Goal: Use online tool/utility

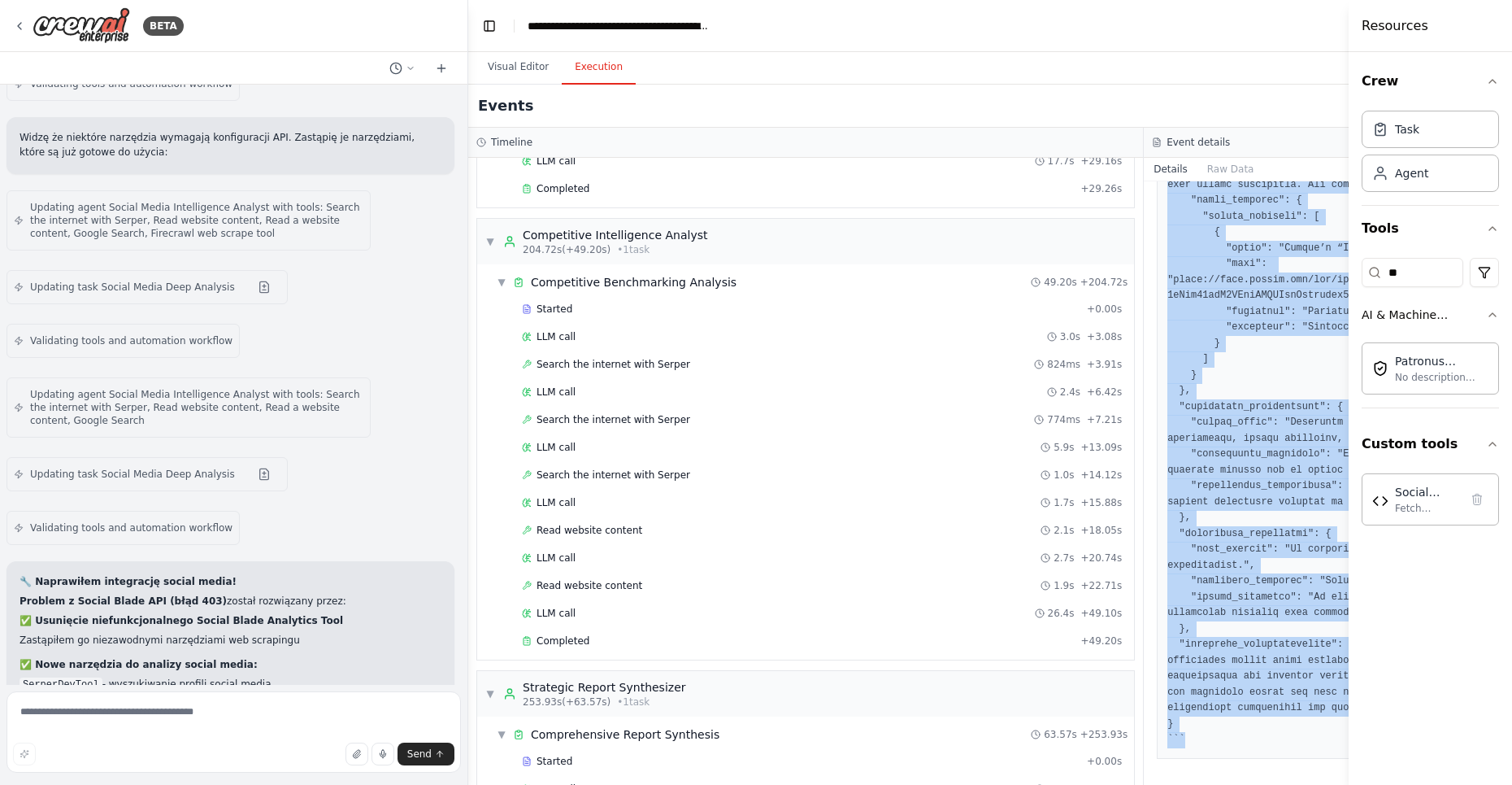
scroll to position [23959, 0]
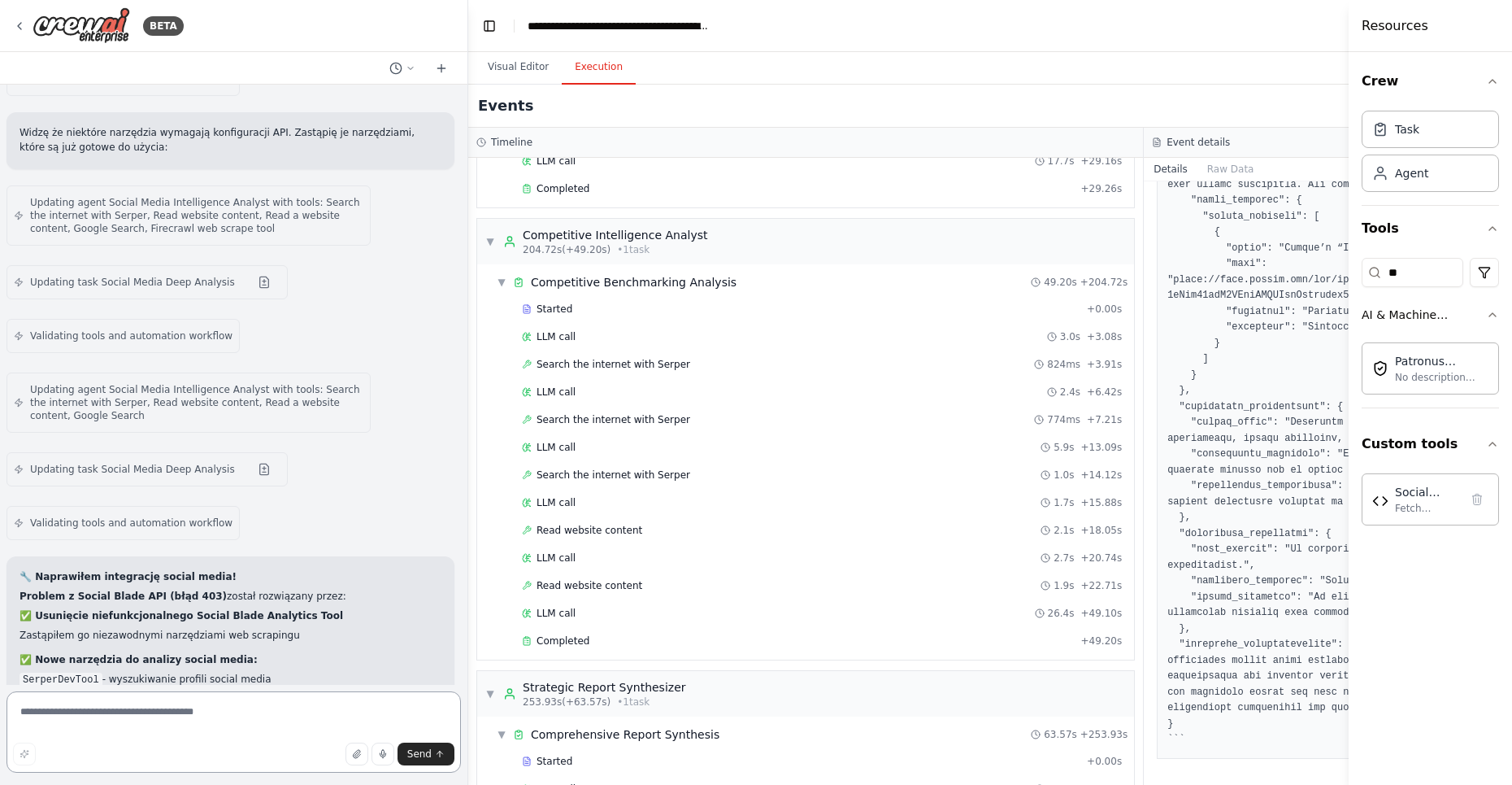
click at [120, 705] on textarea at bounding box center [234, 732] width 455 height 81
type textarea "**********"
click at [419, 749] on span "Send" at bounding box center [419, 753] width 25 height 13
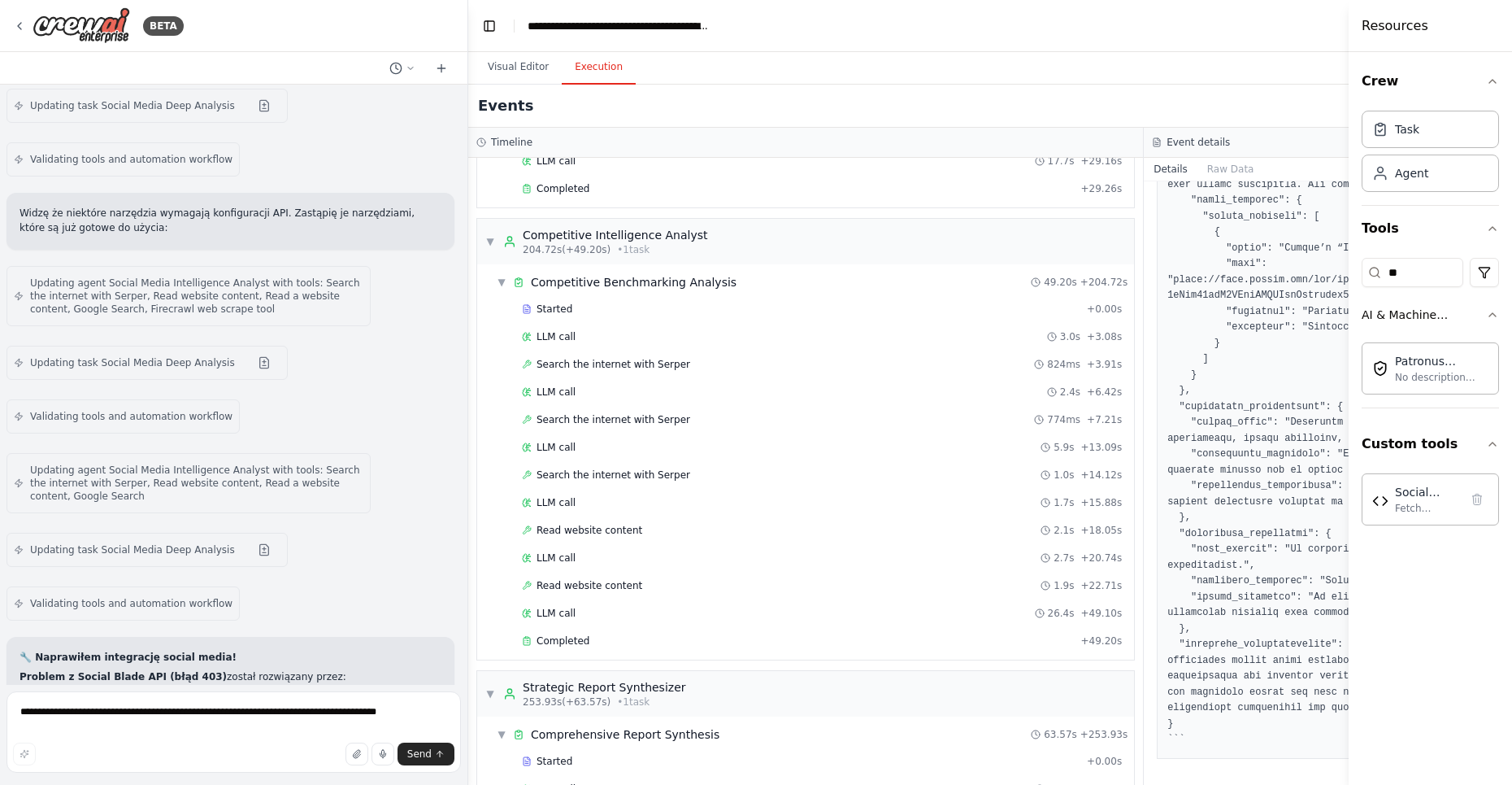
scroll to position [23895, 0]
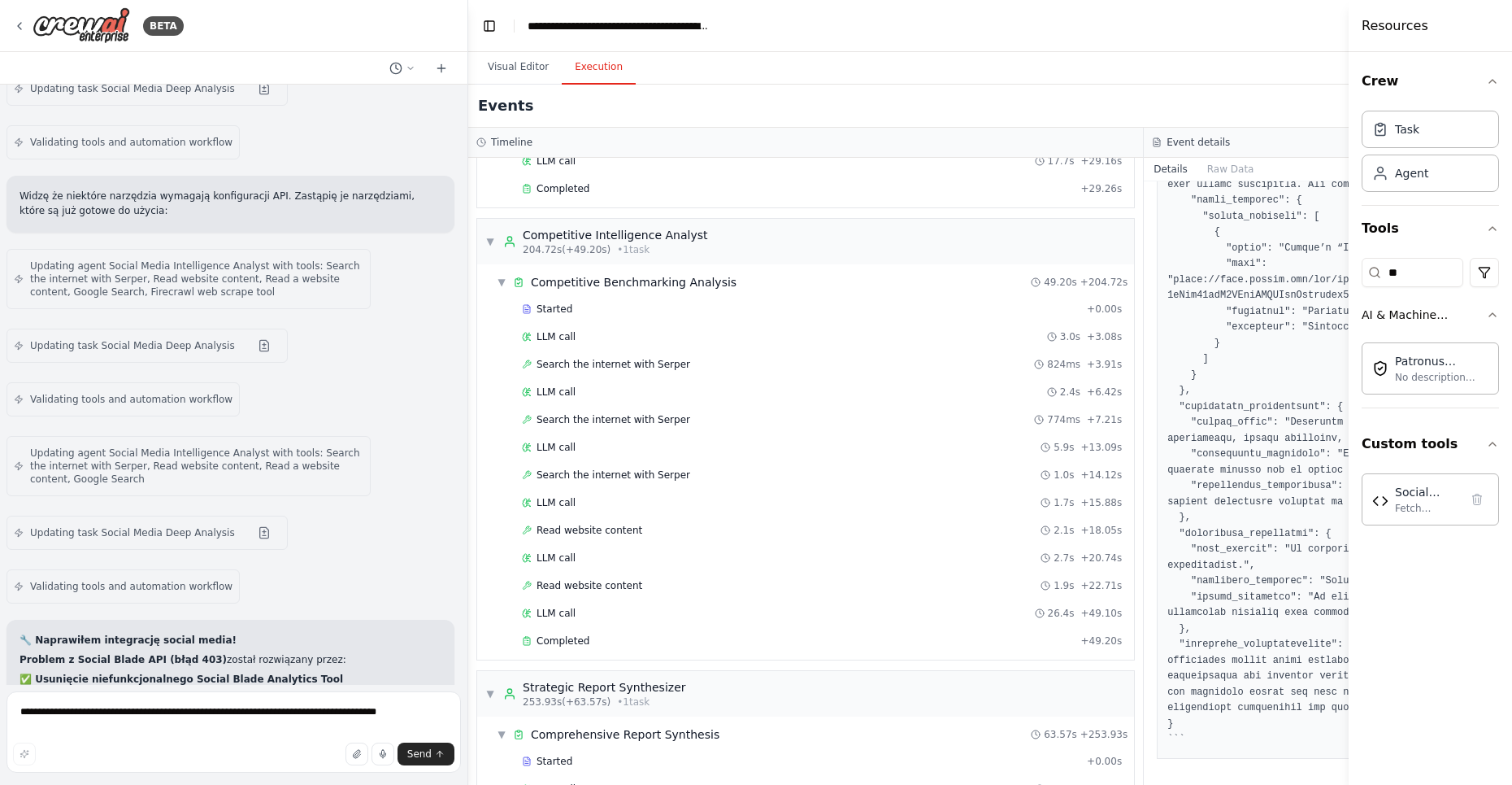
click at [515, 67] on button "Visual Editor" at bounding box center [518, 67] width 87 height 35
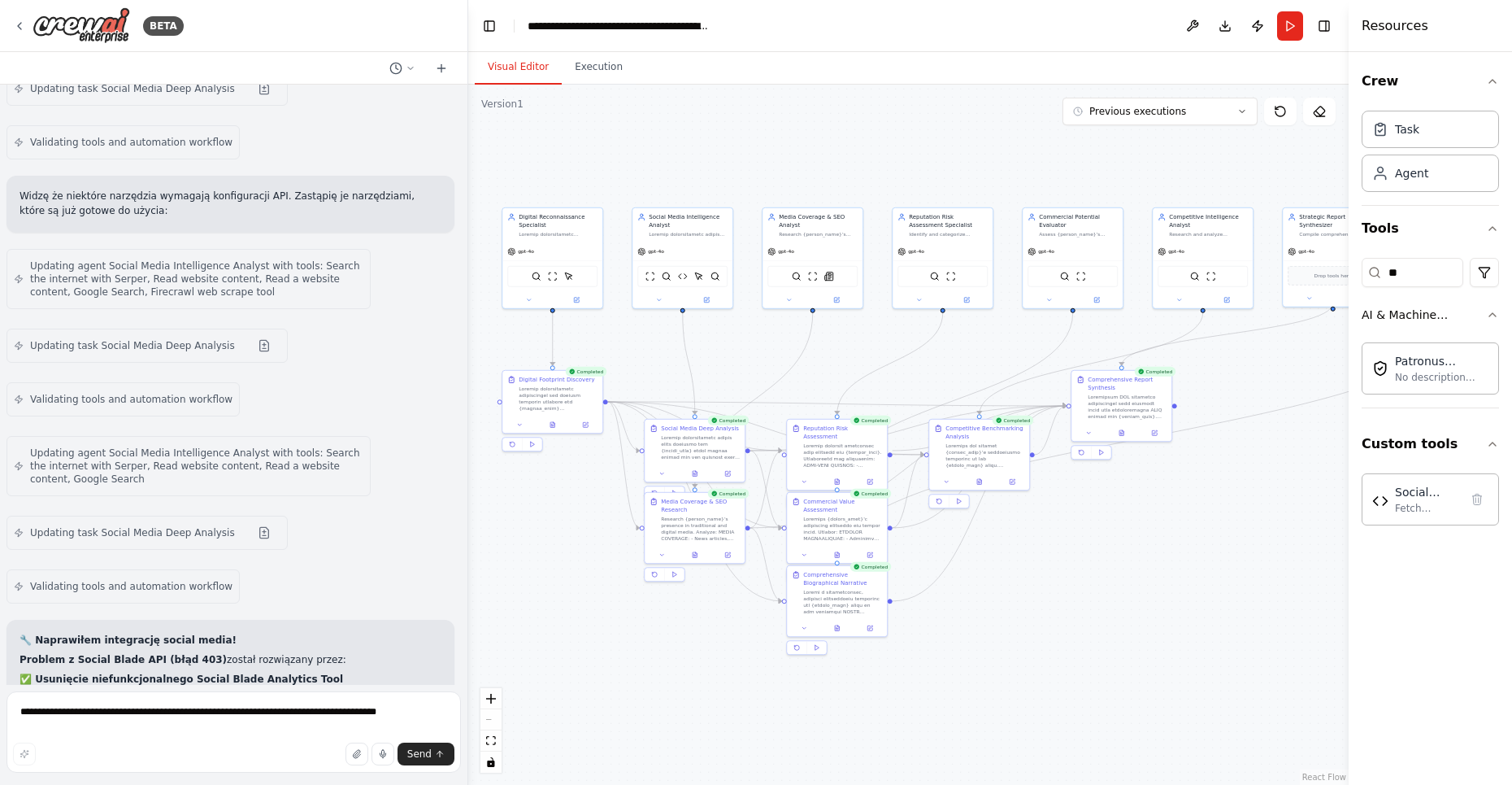
click at [148, 724] on textarea "**********" at bounding box center [234, 732] width 455 height 81
type textarea "**********"
click at [424, 750] on span "Send" at bounding box center [419, 753] width 25 height 13
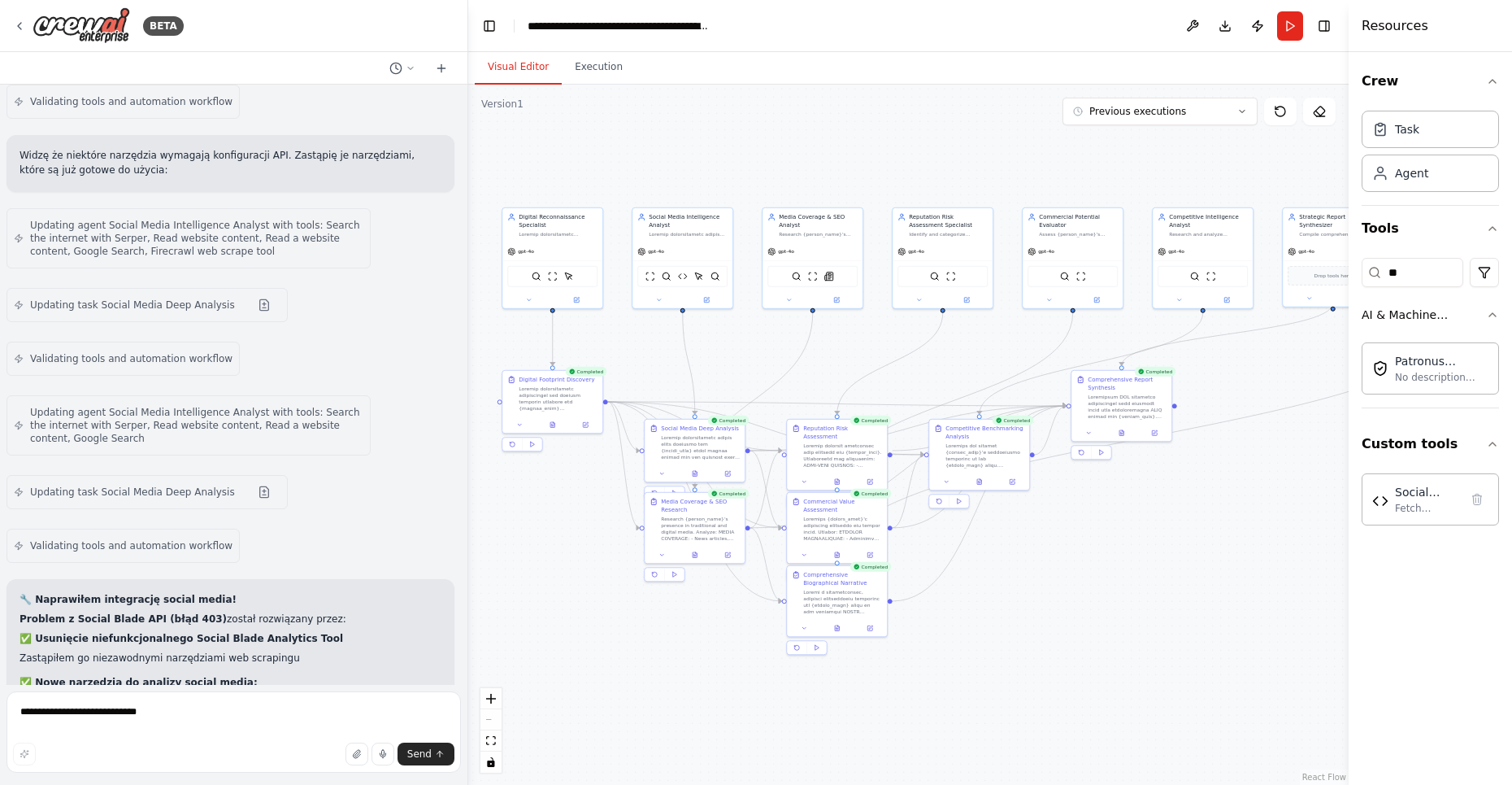
scroll to position [23950, 0]
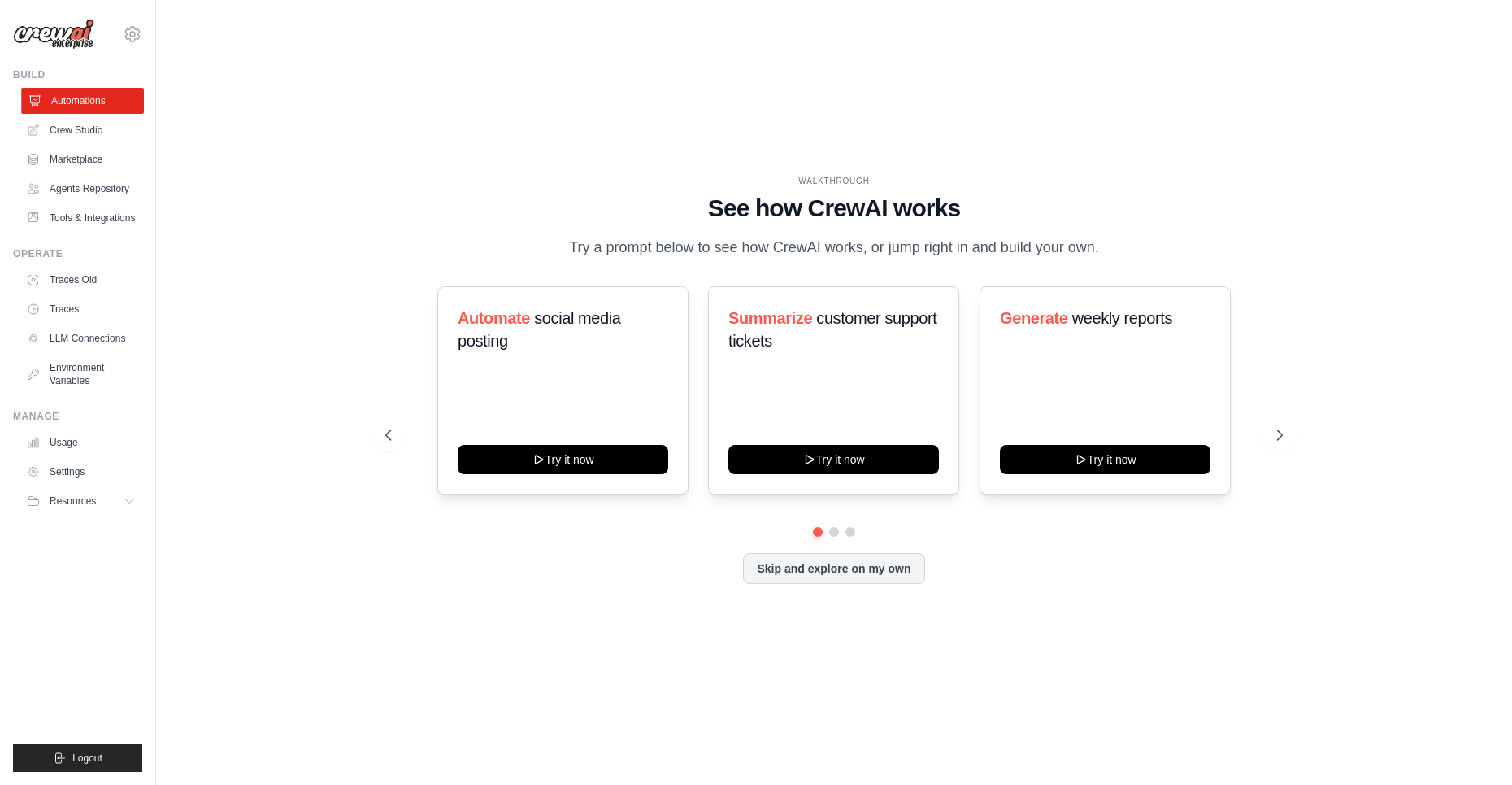
click at [79, 100] on link "Automations" at bounding box center [82, 101] width 122 height 26
click at [84, 123] on link "Crew Studio" at bounding box center [82, 130] width 122 height 26
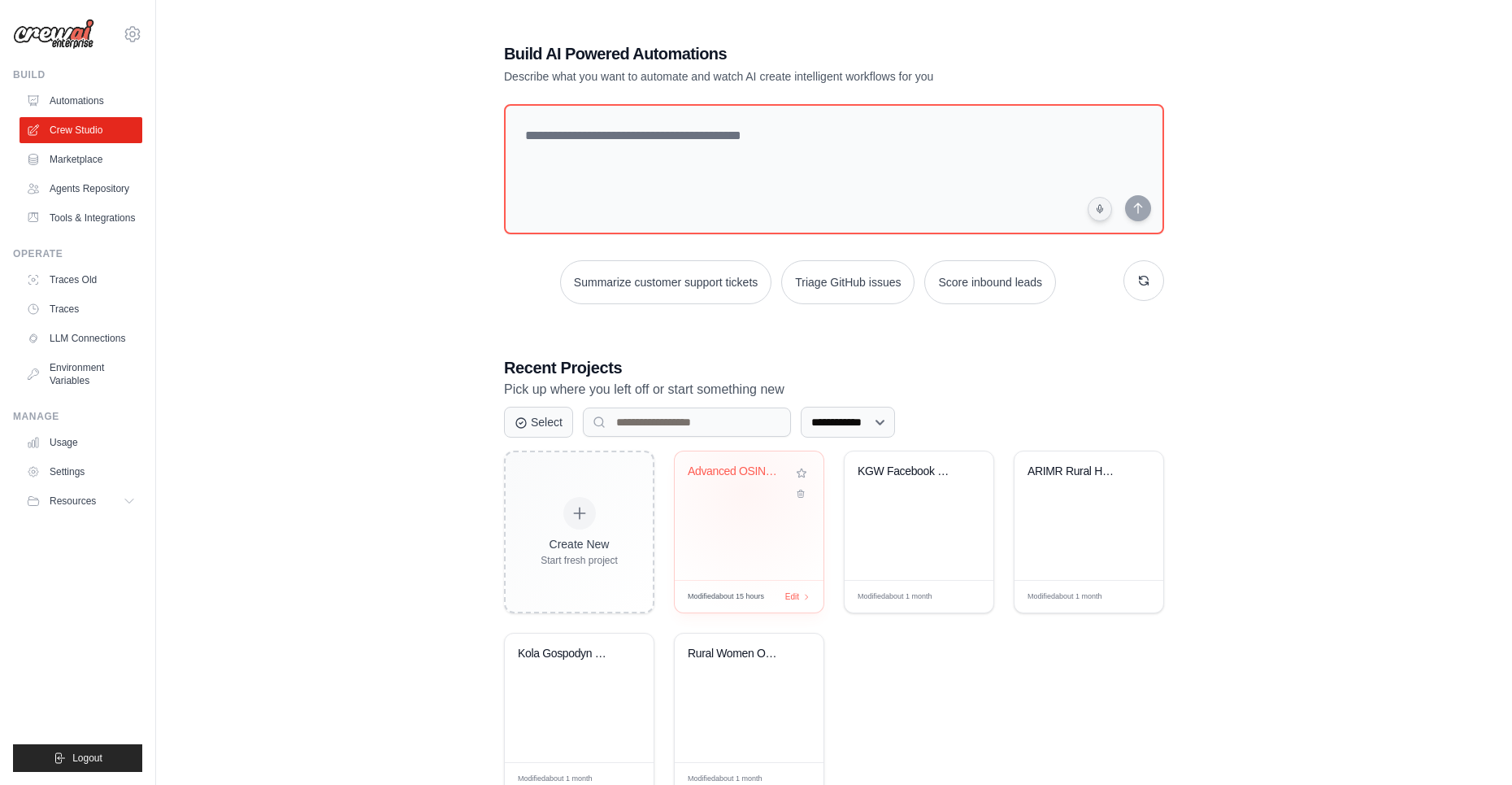
click at [747, 490] on div "Advanced OSINT Biography & Social I..." at bounding box center [749, 483] width 122 height 37
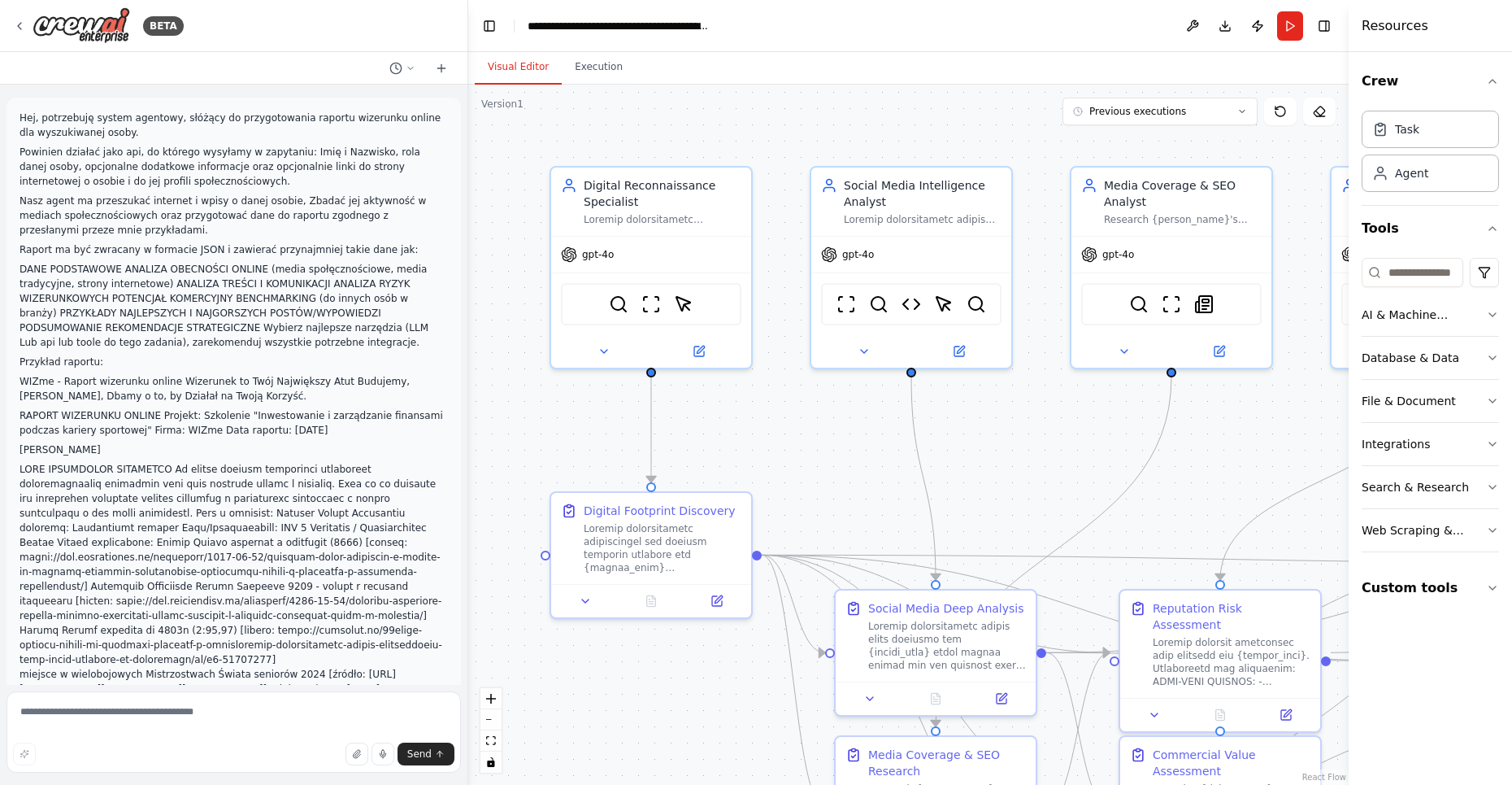
scroll to position [21166, 0]
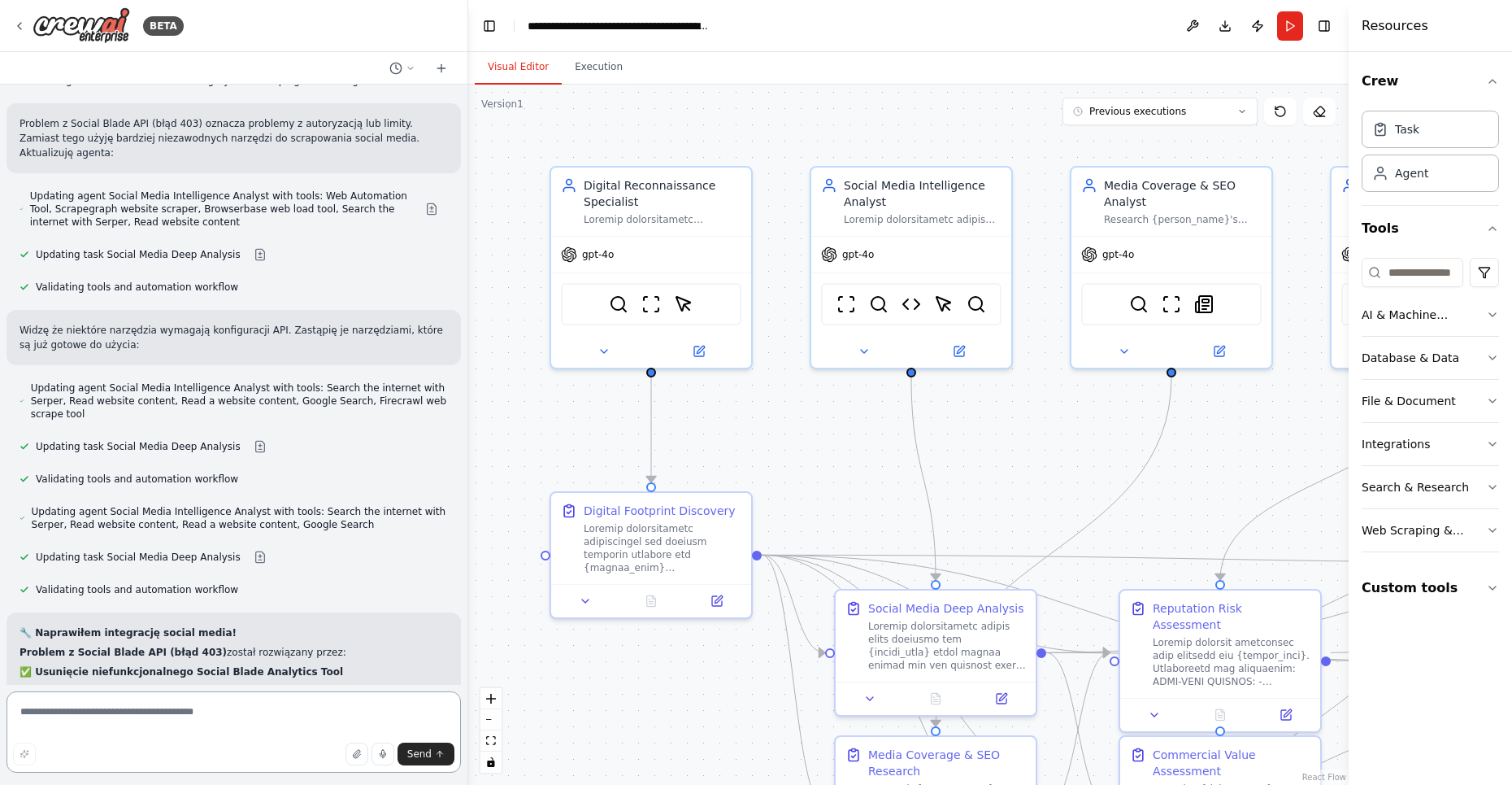
click at [148, 708] on textarea at bounding box center [234, 732] width 455 height 81
type textarea "**********"
click at [433, 749] on button "Send" at bounding box center [426, 753] width 57 height 23
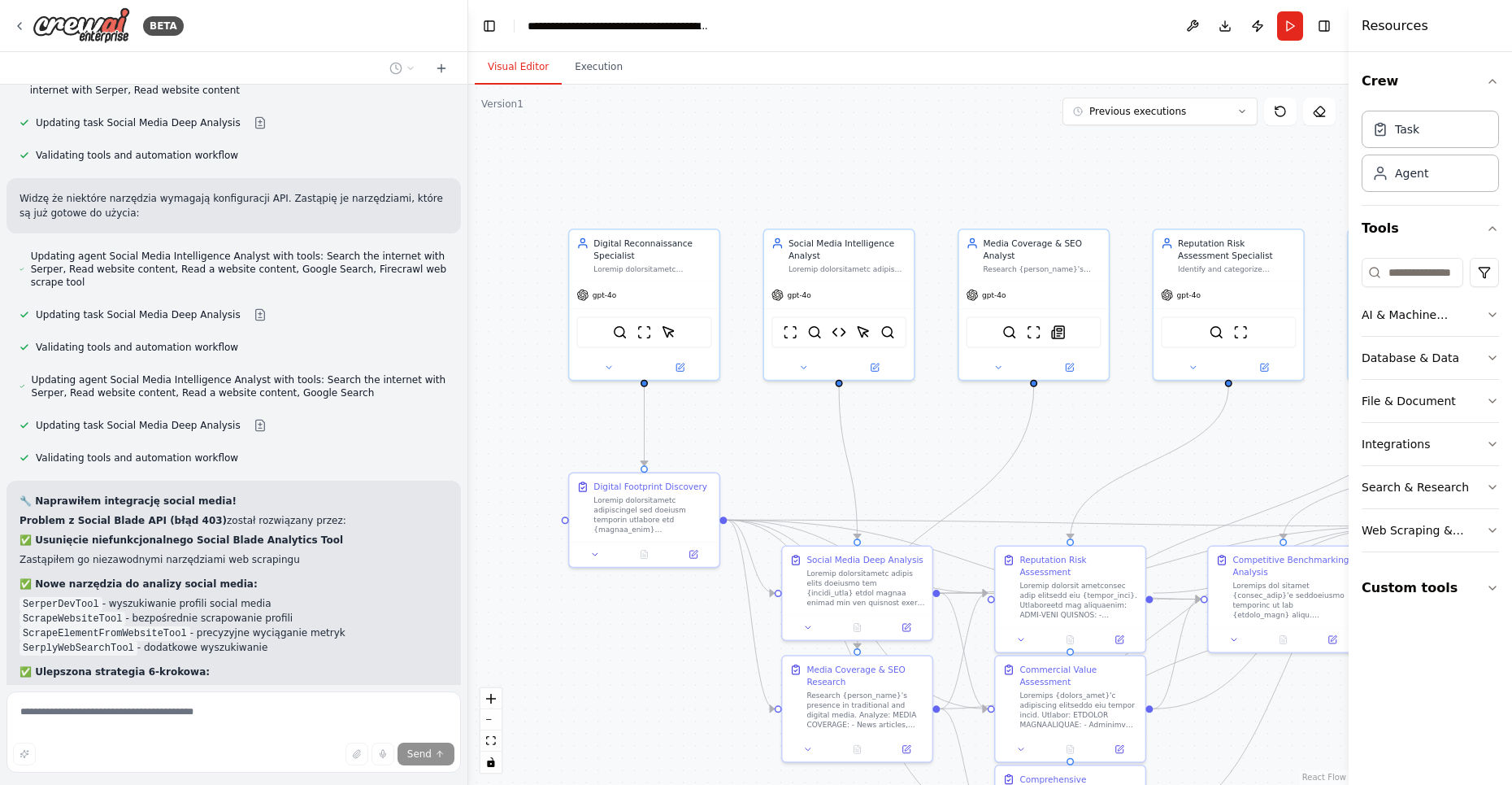
scroll to position [21407, 0]
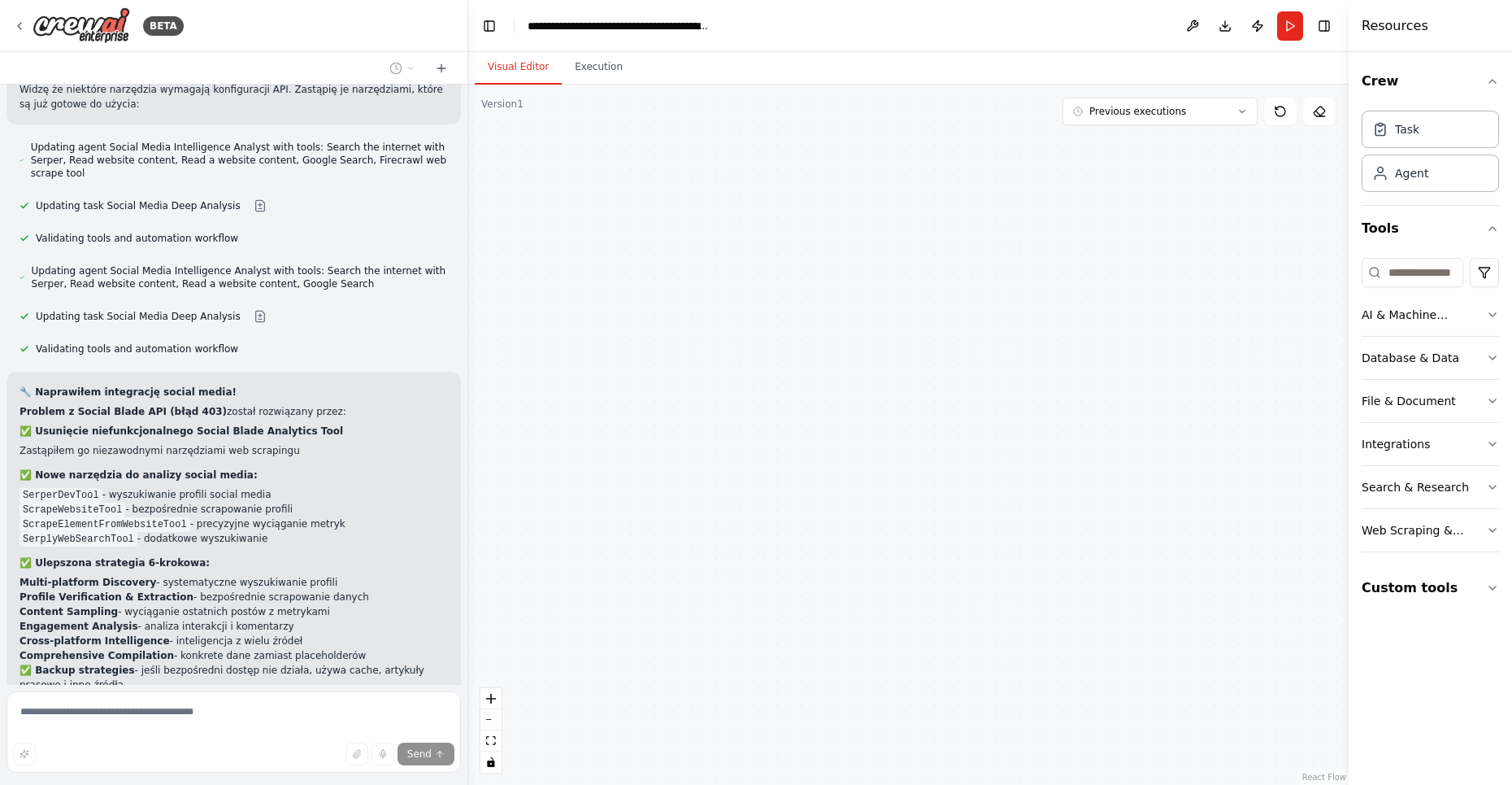
drag, startPoint x: 1095, startPoint y: 442, endPoint x: 694, endPoint y: 398, distance: 403.4
click at [694, 398] on div "Digital Reconnaissance Specialist gpt-4o SerperDevTool ScrapeWebsiteTool Scrape…" at bounding box center [908, 435] width 881 height 700
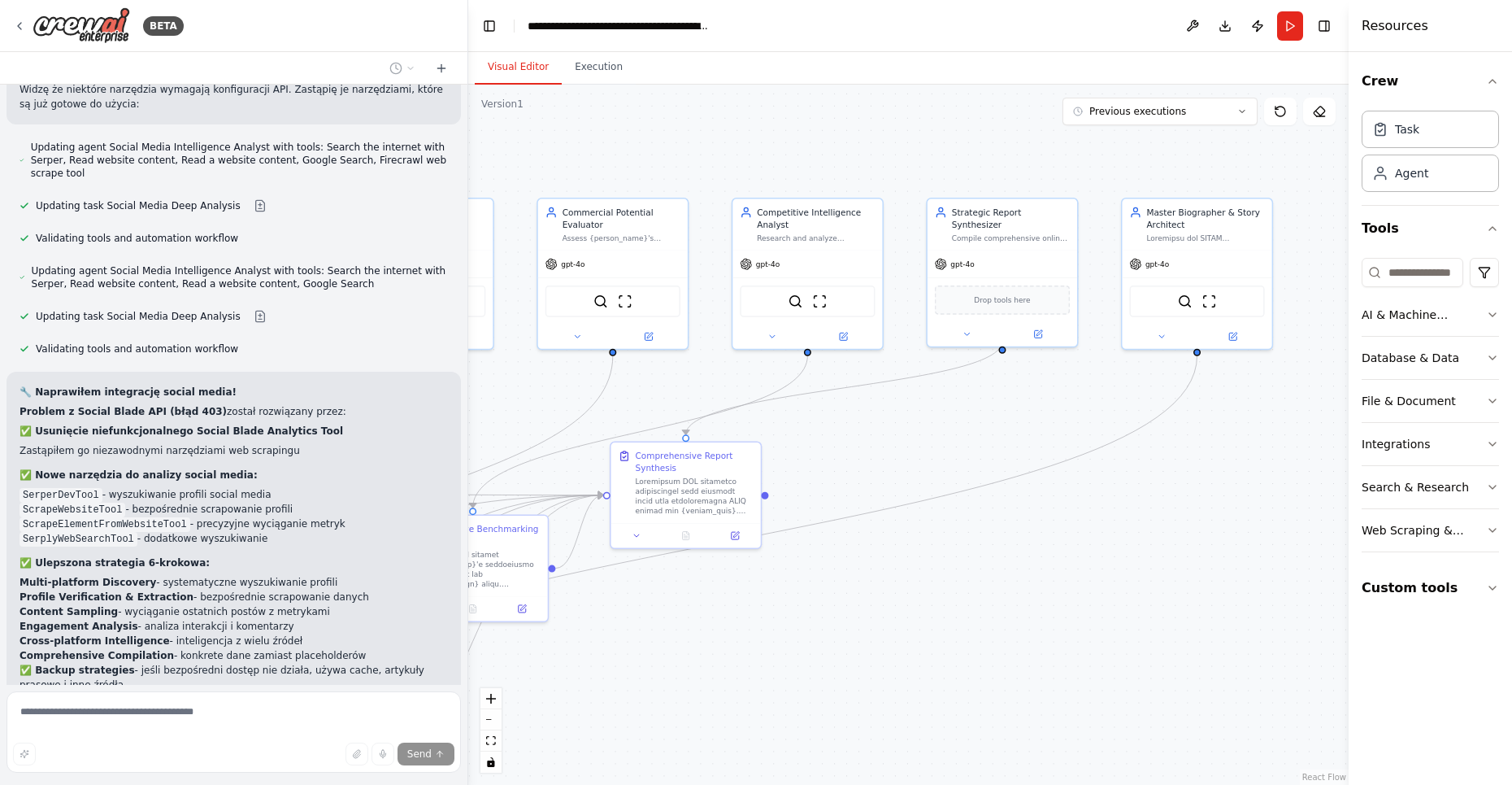
drag, startPoint x: 888, startPoint y: 419, endPoint x: 473, endPoint y: 432, distance: 415.2
click at [474, 431] on div ".deletable-edge-delete-btn { width: 20px; height: 20px; border: 0px solid #ffff…" at bounding box center [908, 435] width 881 height 700
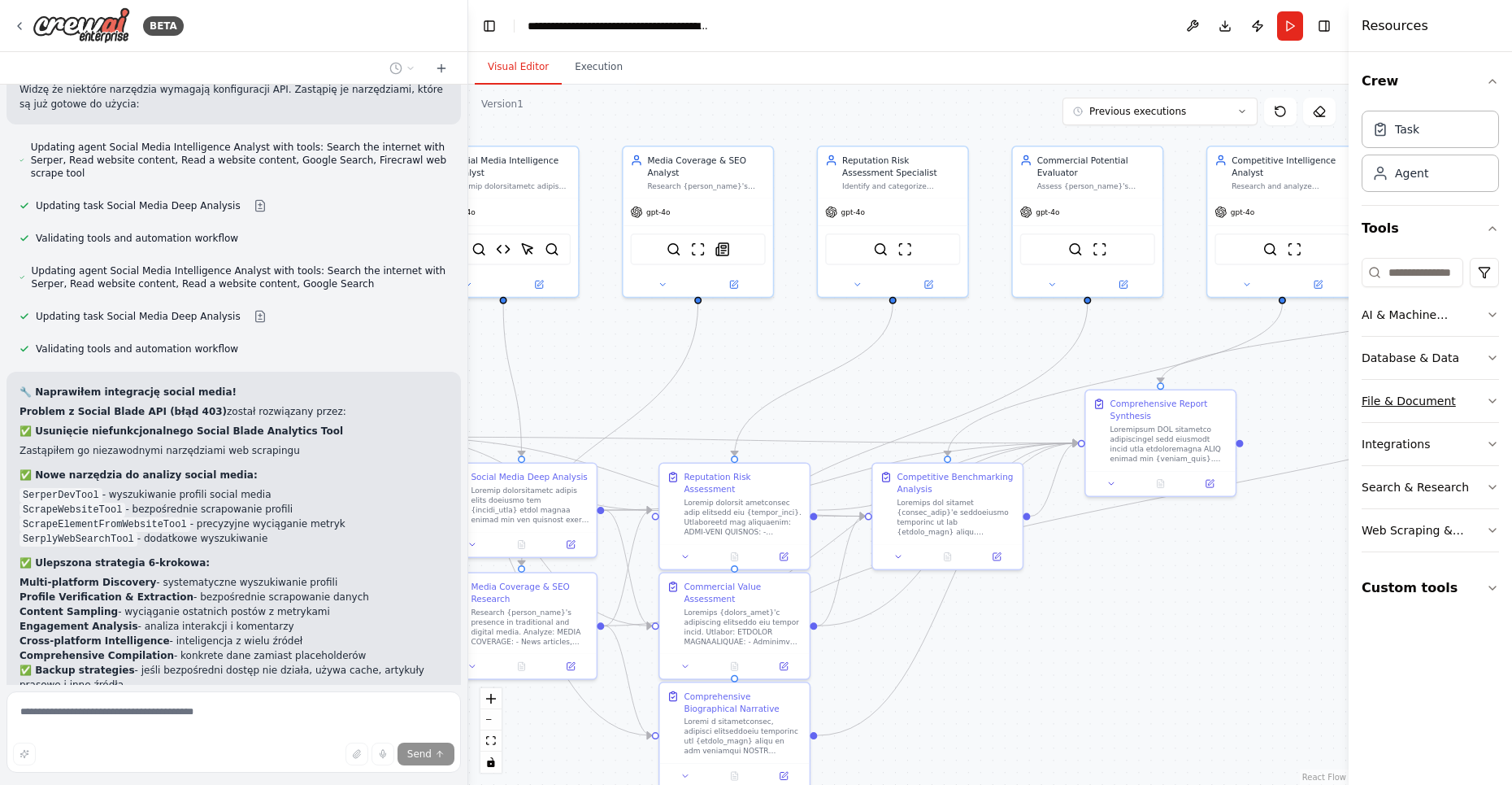
drag, startPoint x: 902, startPoint y: 433, endPoint x: 1382, endPoint y: 382, distance: 482.7
click at [1382, 382] on div "BETA Hej, potrzebuję system agentowy, słóżący do przygotowania raportu wizerunk…" at bounding box center [756, 392] width 1512 height 785
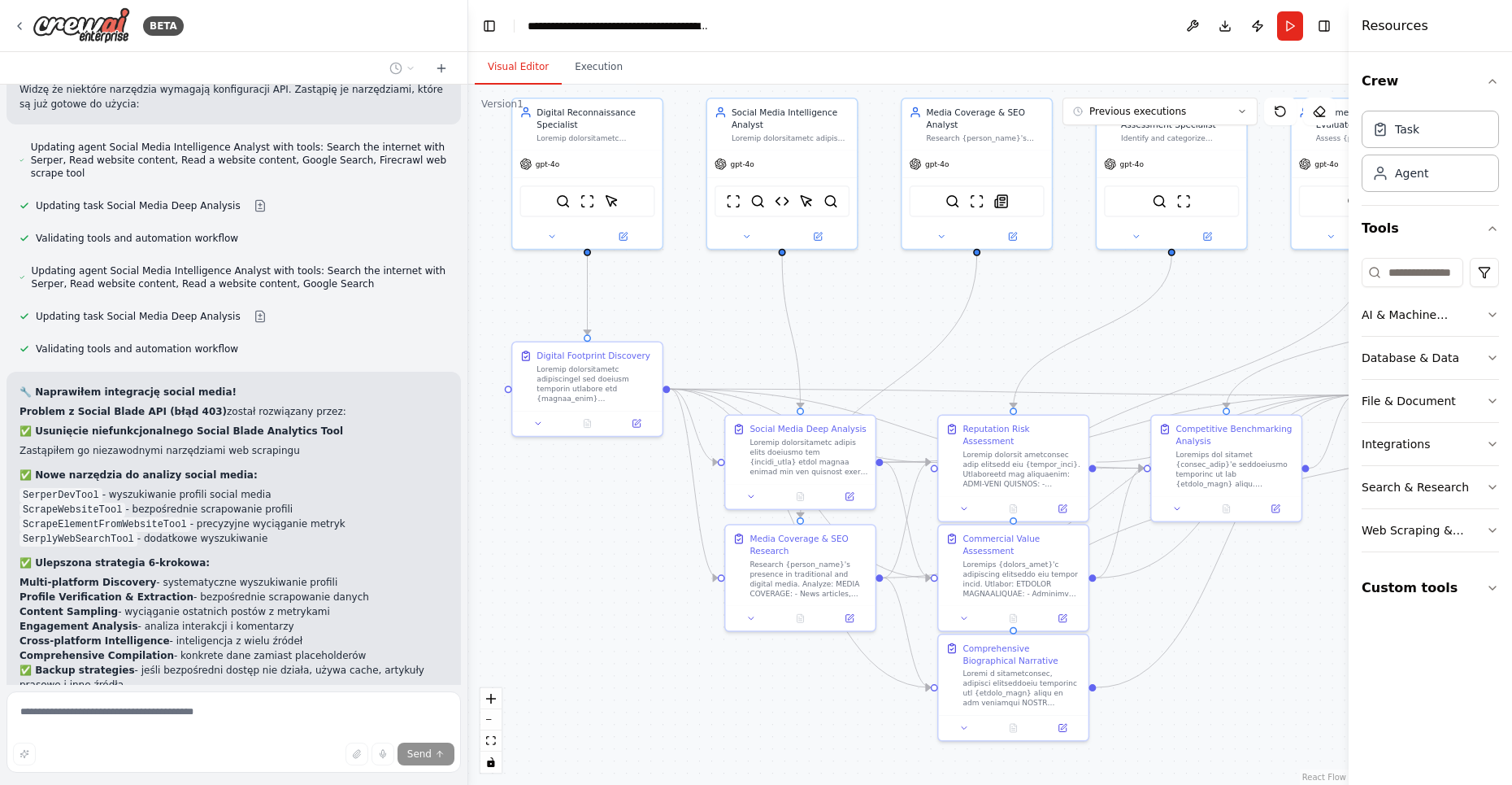
drag, startPoint x: 575, startPoint y: 340, endPoint x: 841, endPoint y: 290, distance: 270.7
click at [841, 290] on div ".deletable-edge-delete-btn { width: 20px; height: 20px; border: 0px solid #ffff…" at bounding box center [908, 435] width 881 height 700
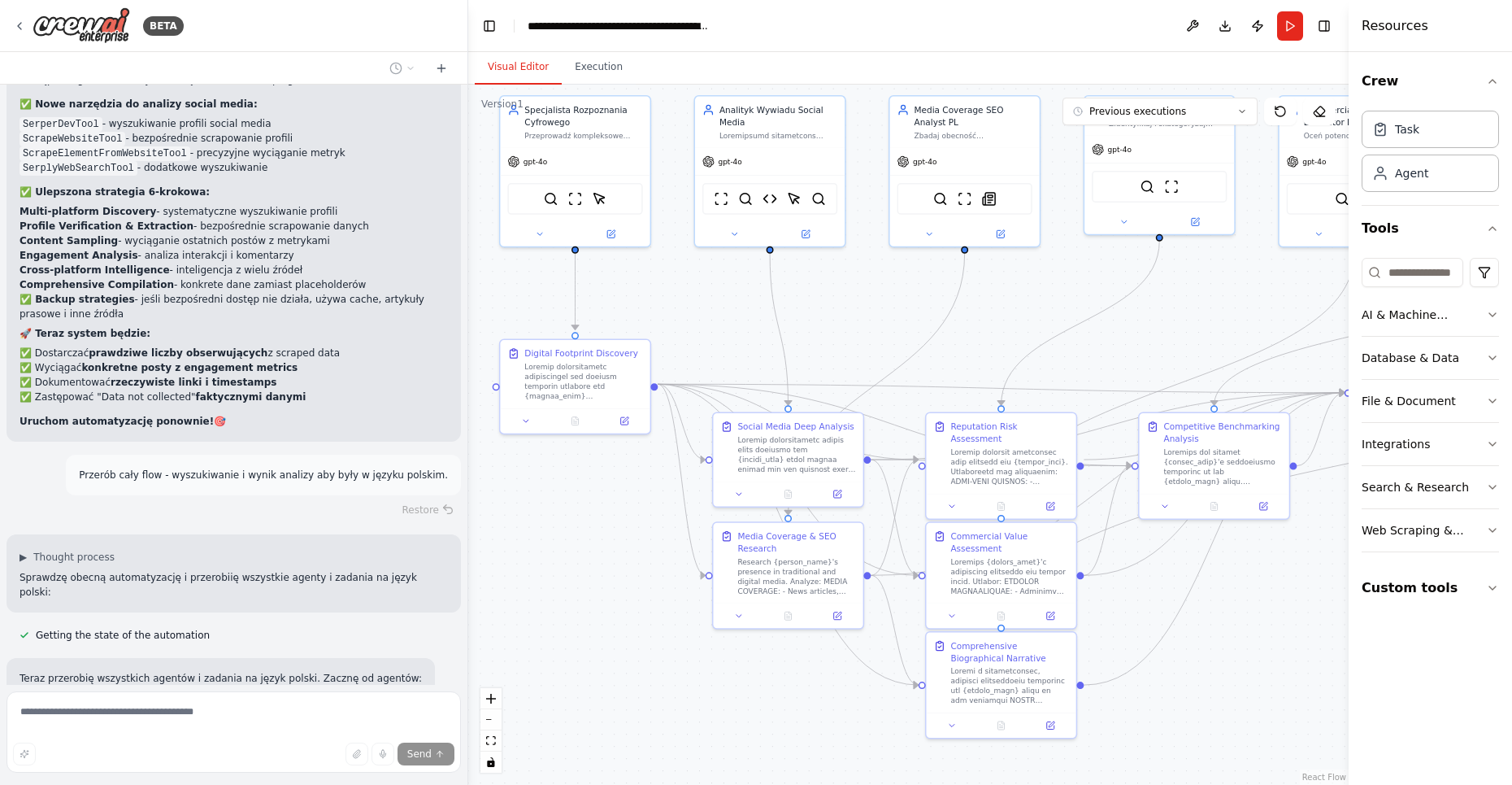
scroll to position [21810, 0]
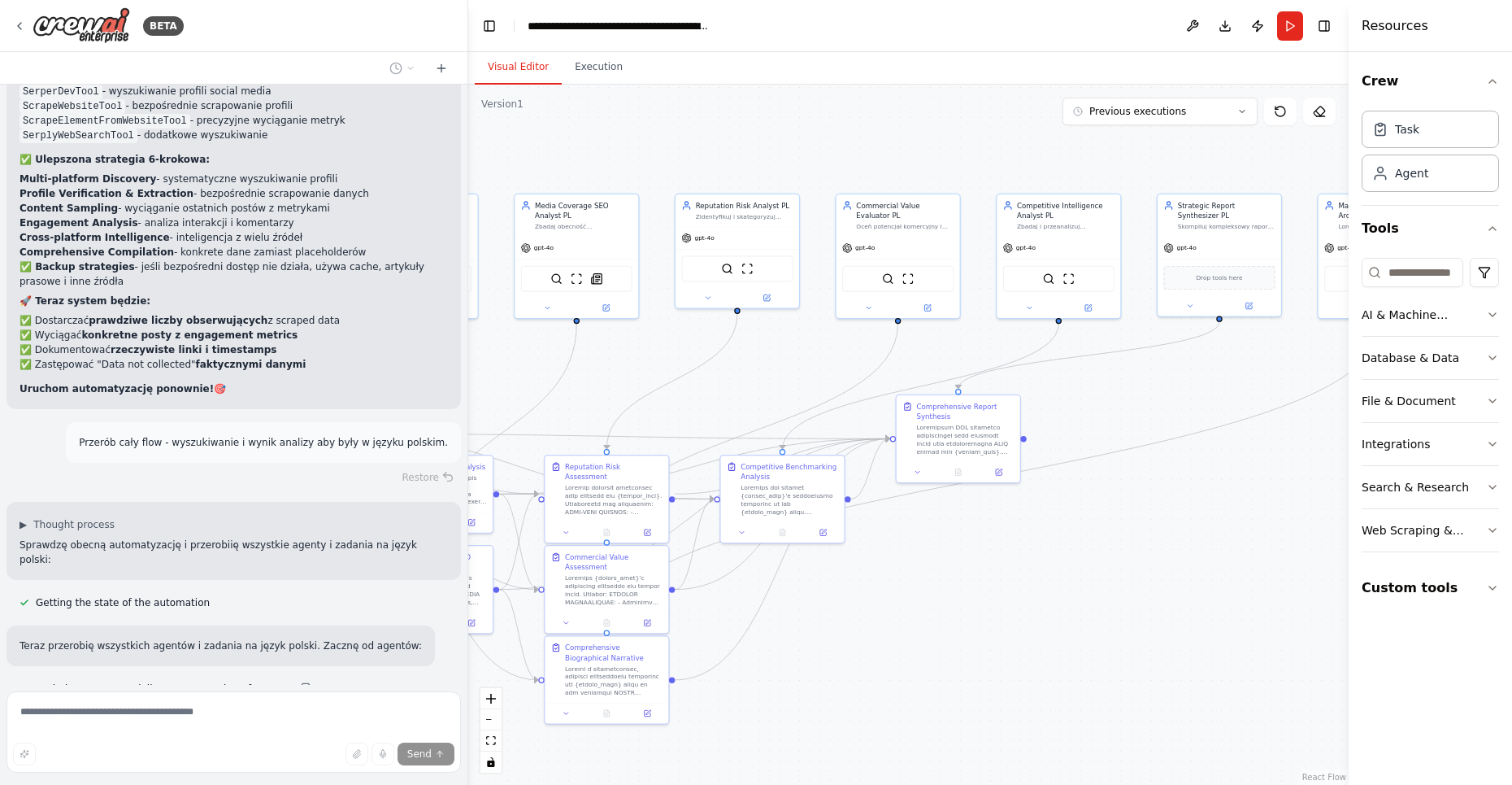
drag, startPoint x: 1002, startPoint y: 304, endPoint x: 636, endPoint y: 366, distance: 371.2
click at [636, 366] on div ".deletable-edge-delete-btn { width: 20px; height: 20px; border: 0px solid #ffff…" at bounding box center [908, 435] width 881 height 700
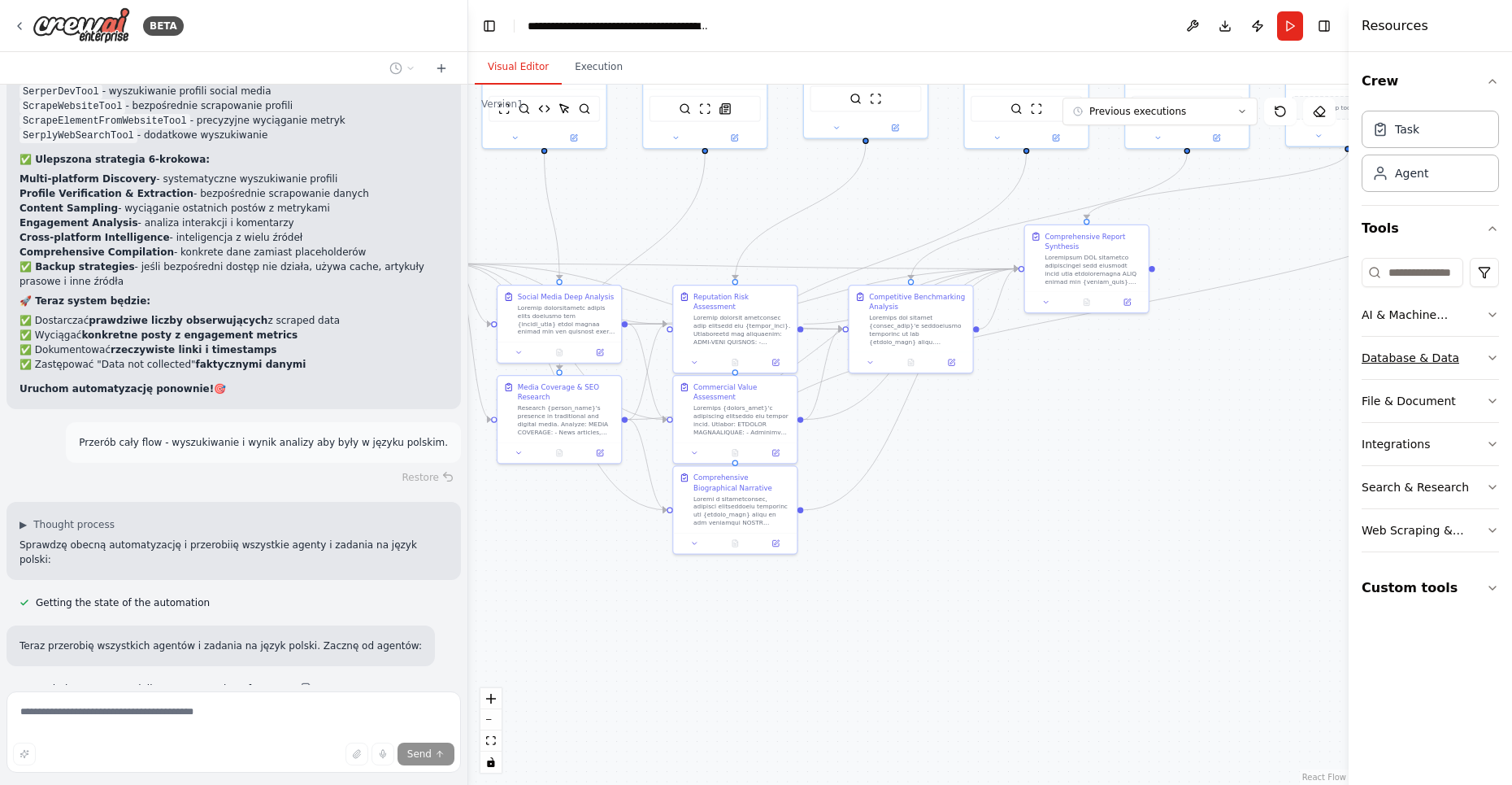
drag, startPoint x: 1262, startPoint y: 535, endPoint x: 1385, endPoint y: 363, distance: 211.5
click at [1390, 366] on div "BETA Hej, potrzebuję system agentowy, słóżący do przygotowania raportu wizerunk…" at bounding box center [756, 392] width 1512 height 785
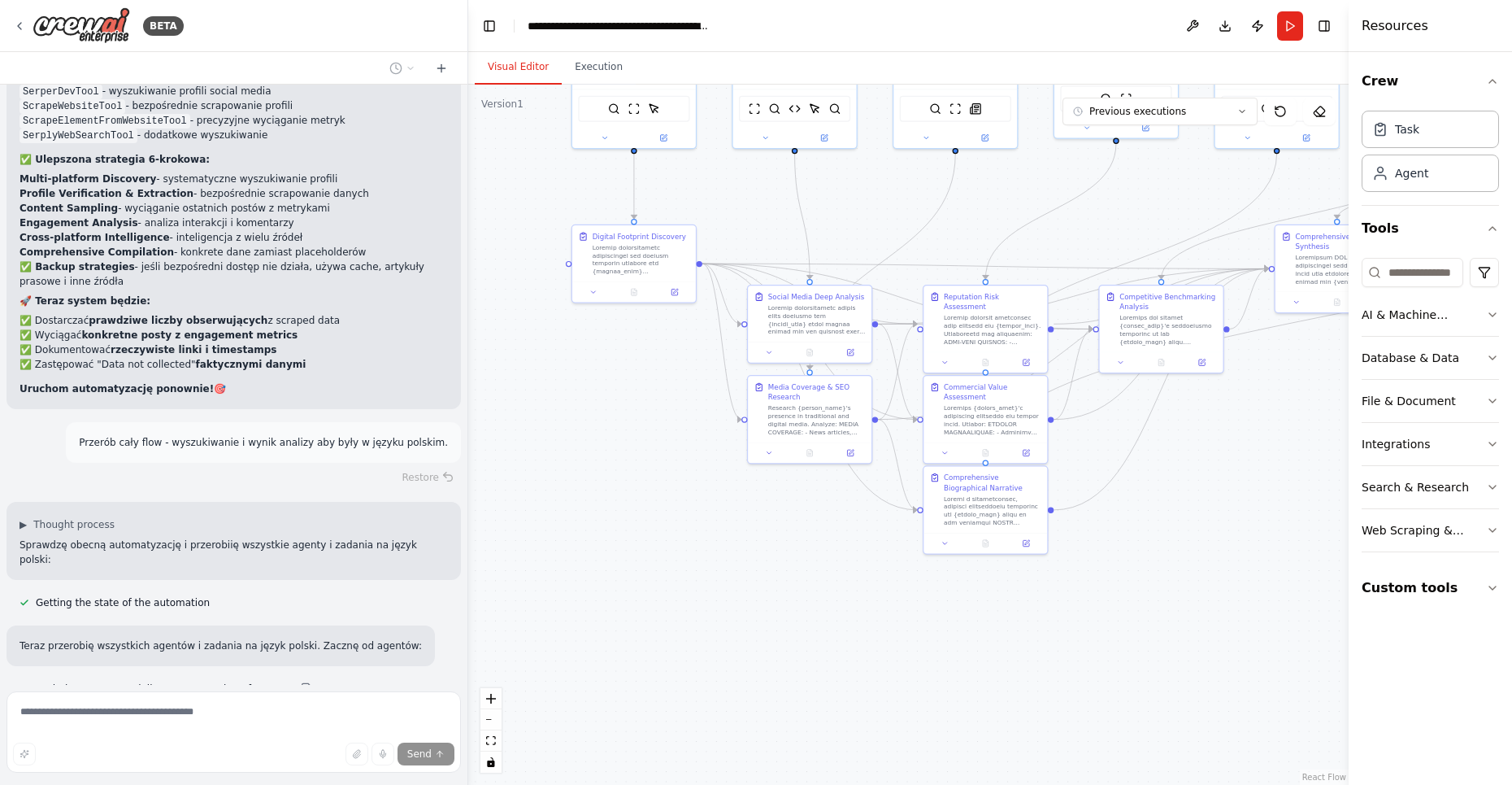
drag, startPoint x: 1004, startPoint y: 557, endPoint x: 1256, endPoint y: 555, distance: 252.0
click at [1256, 555] on div ".deletable-edge-delete-btn { width: 20px; height: 20px; border: 0px solid #ffff…" at bounding box center [908, 435] width 881 height 700
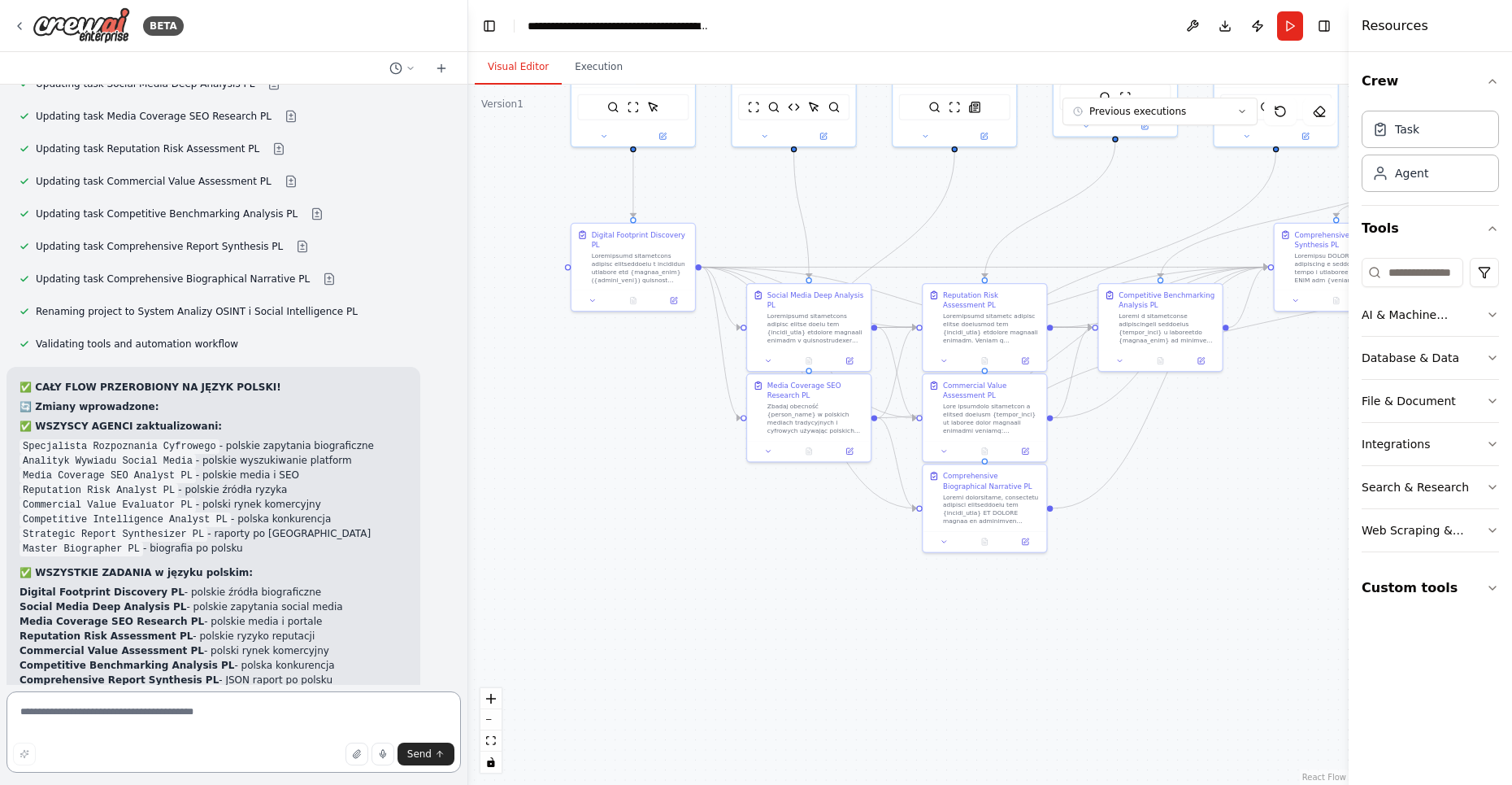
scroll to position [22952, 0]
click at [133, 721] on textarea at bounding box center [234, 732] width 455 height 81
paste textarea "*"
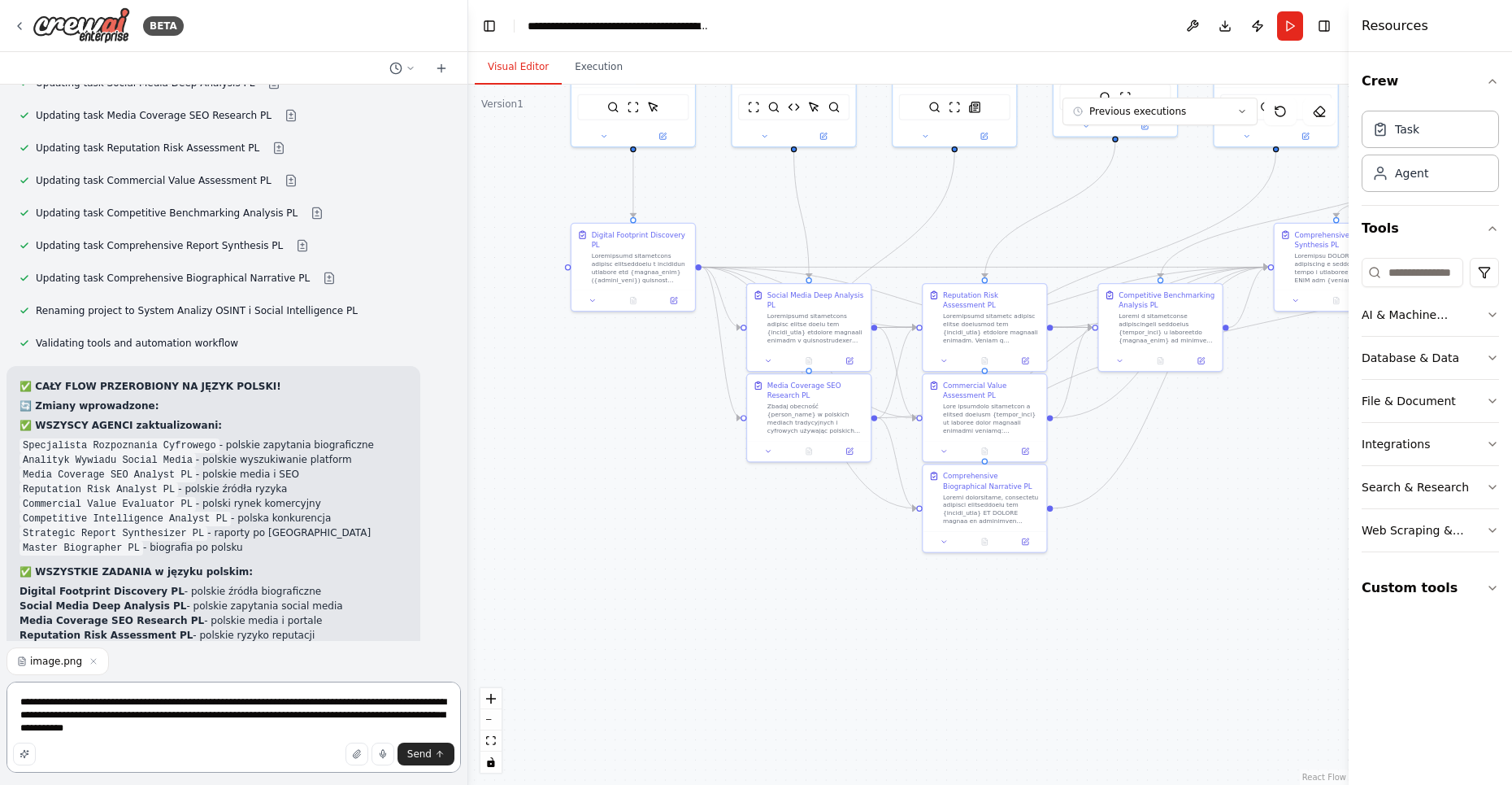
type textarea "**********"
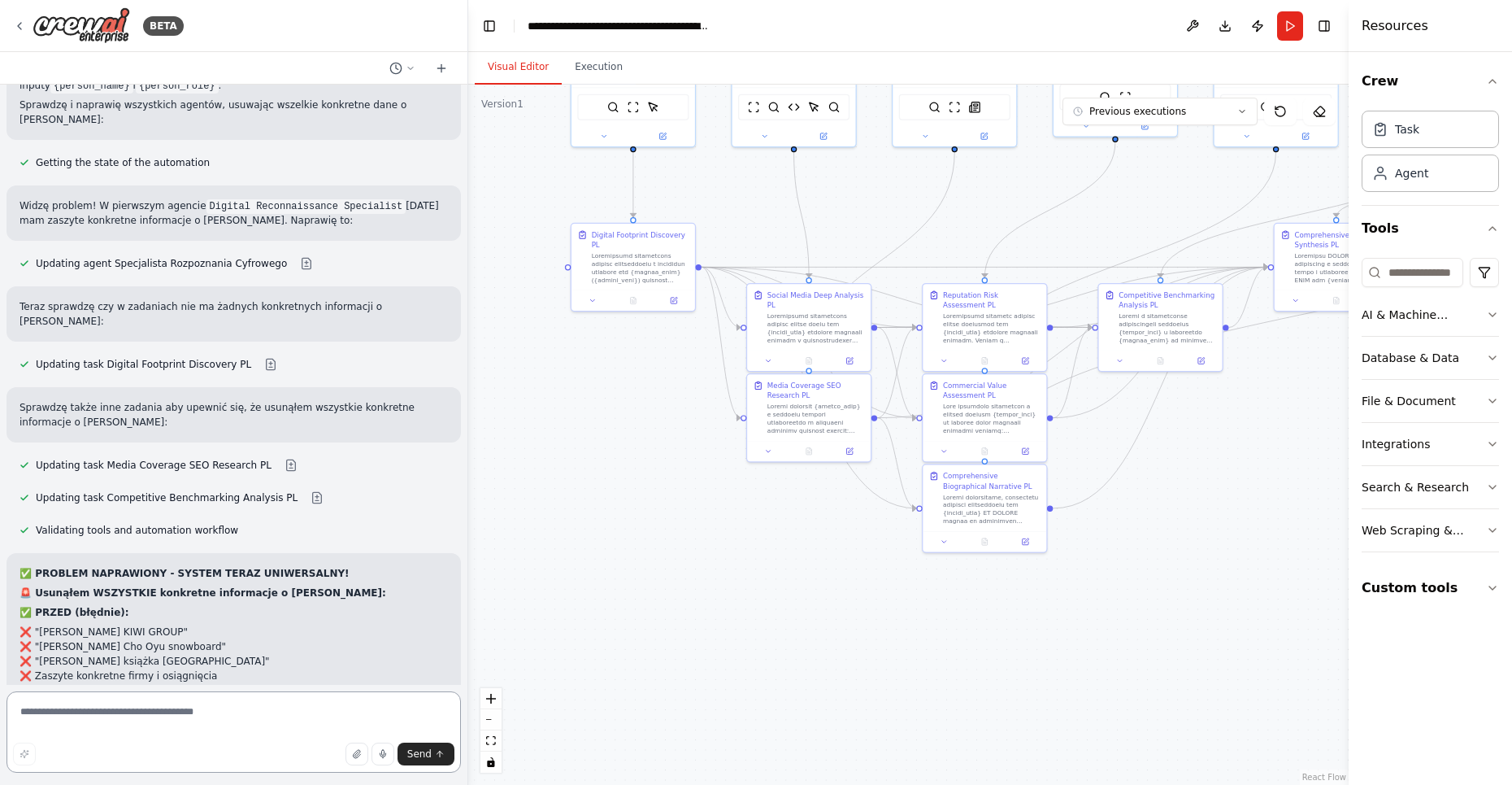
scroll to position [24136, 0]
